Goal: Check status: Check status

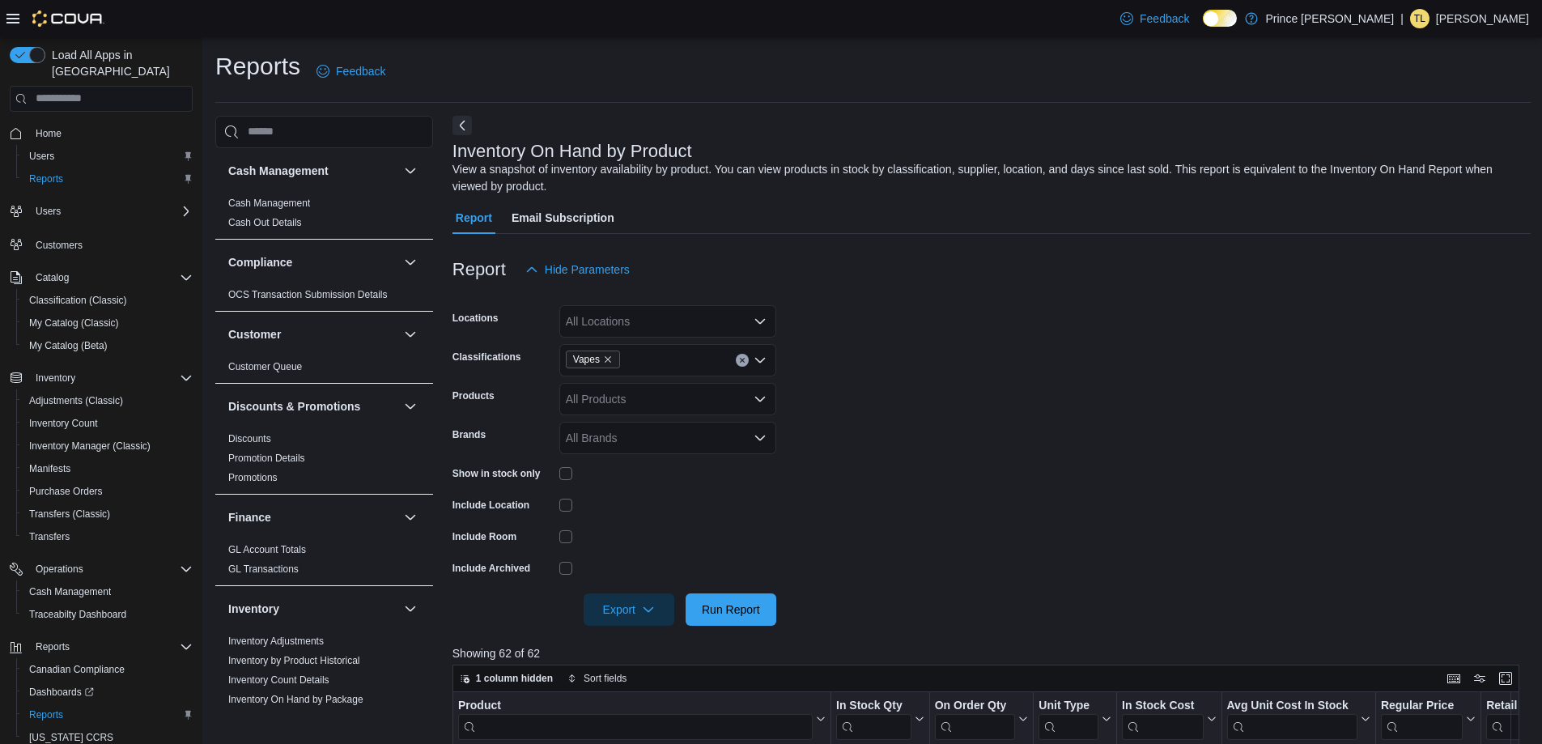
scroll to position [528, 0]
